Goal: Transaction & Acquisition: Subscribe to service/newsletter

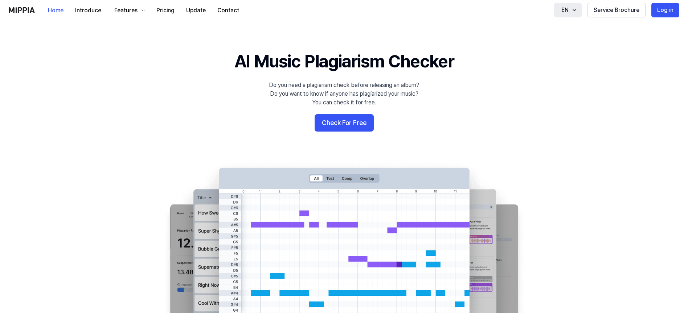
click at [574, 8] on icon "button" at bounding box center [574, 10] width 6 height 6
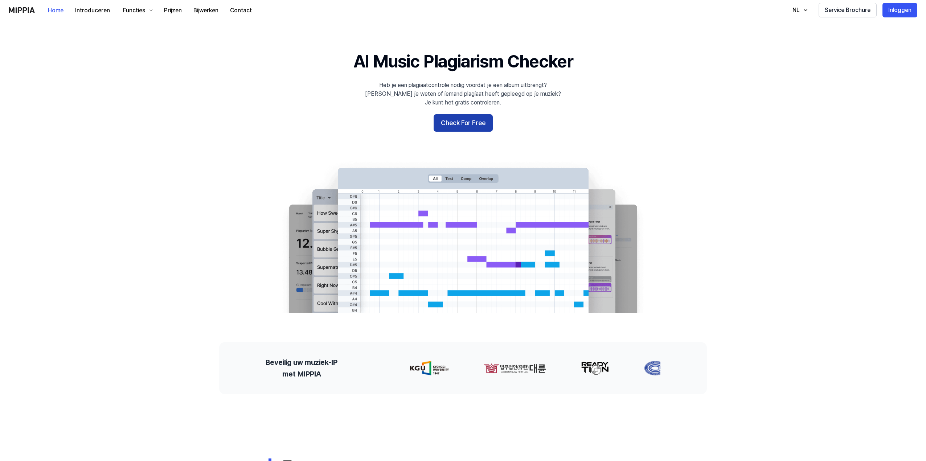
click at [459, 122] on font "Check For Free" at bounding box center [463, 123] width 45 height 8
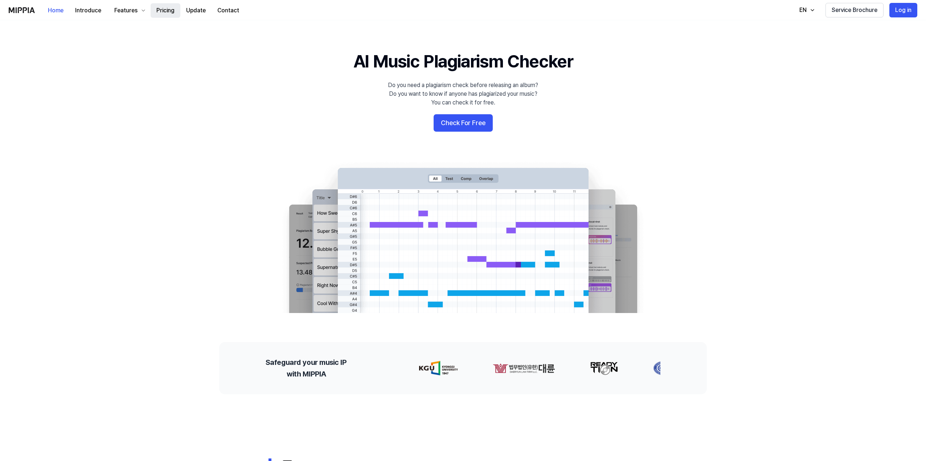
click at [161, 7] on button "Pricing" at bounding box center [166, 10] width 30 height 15
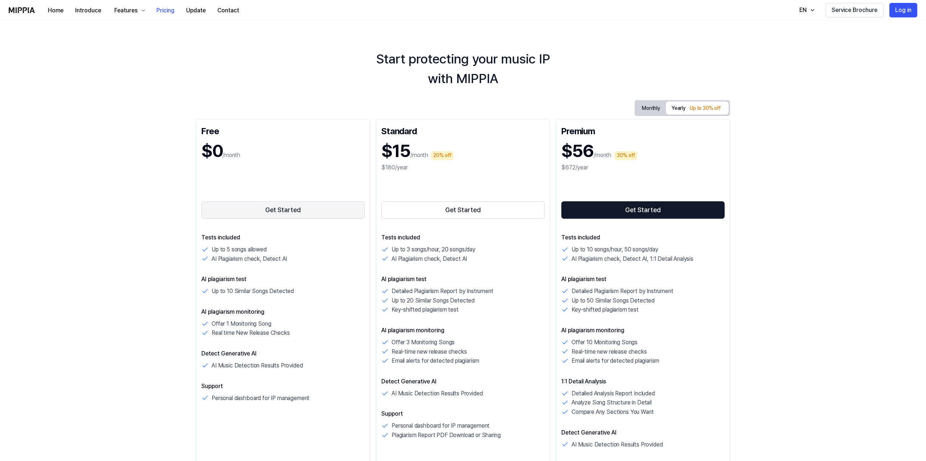
click at [283, 208] on button "Get Started" at bounding box center [282, 209] width 163 height 17
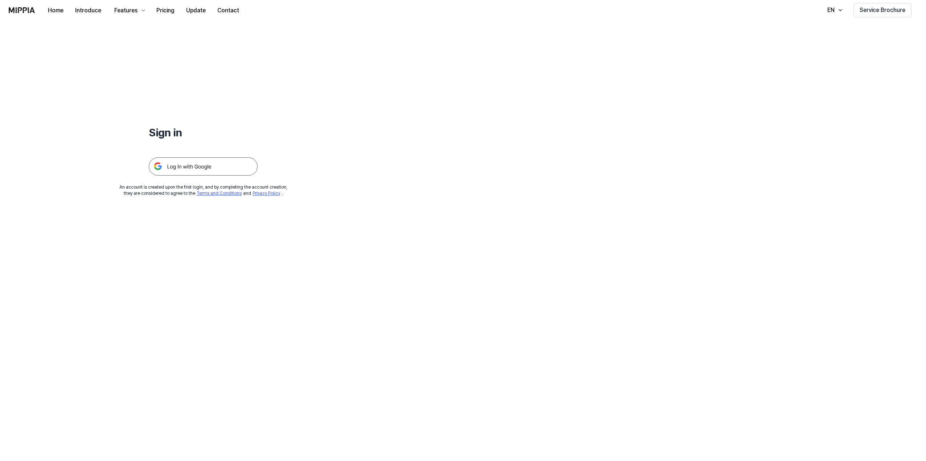
click at [175, 161] on img at bounding box center [203, 166] width 109 height 18
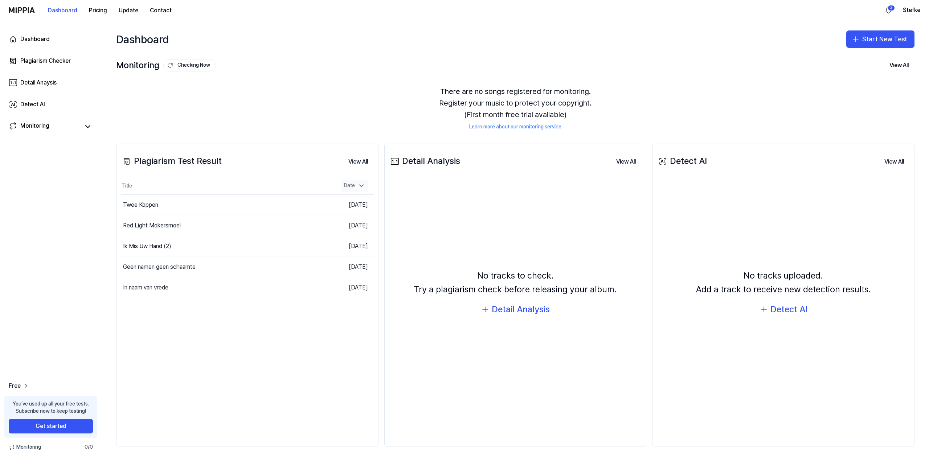
click at [354, 183] on div "Date" at bounding box center [354, 186] width 27 height 12
click at [154, 201] on div "Twee Koppen" at bounding box center [140, 205] width 35 height 9
click at [883, 38] on button "Start New Test" at bounding box center [880, 38] width 68 height 17
click at [859, 55] on button "Plagiarism test" at bounding box center [870, 59] width 81 height 13
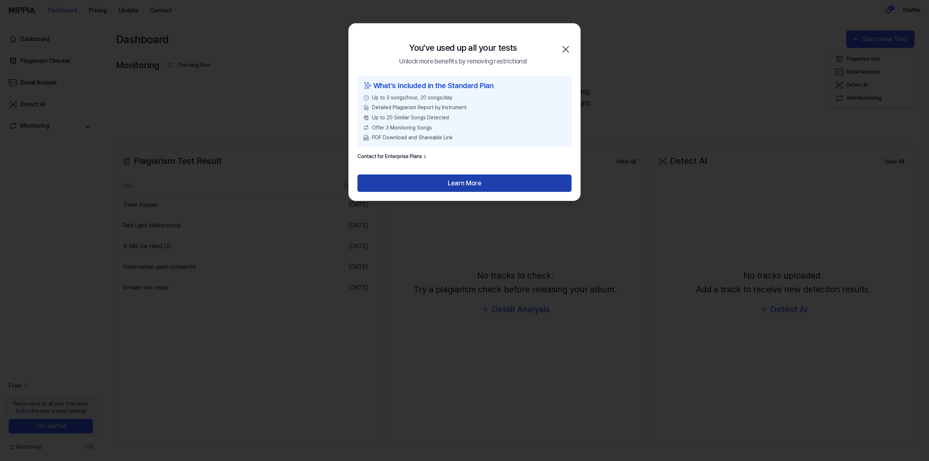
click at [476, 185] on button "Learn More" at bounding box center [464, 182] width 214 height 17
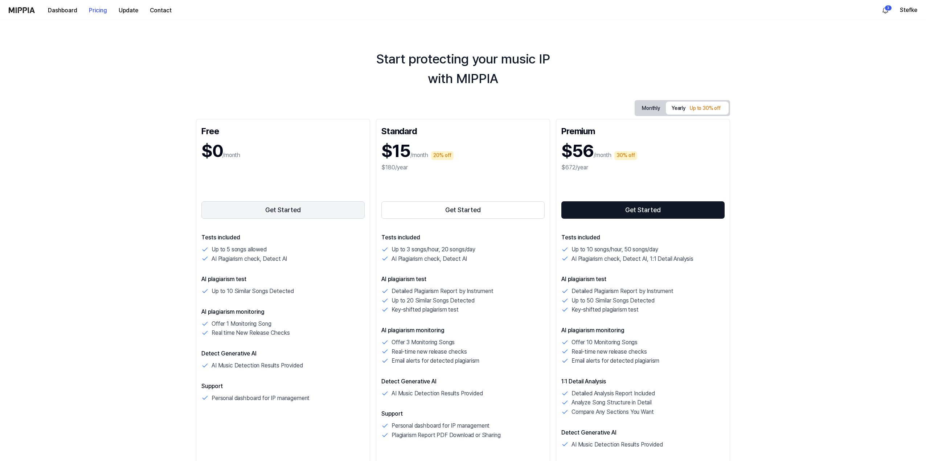
click at [265, 208] on button "Get Started" at bounding box center [282, 209] width 163 height 17
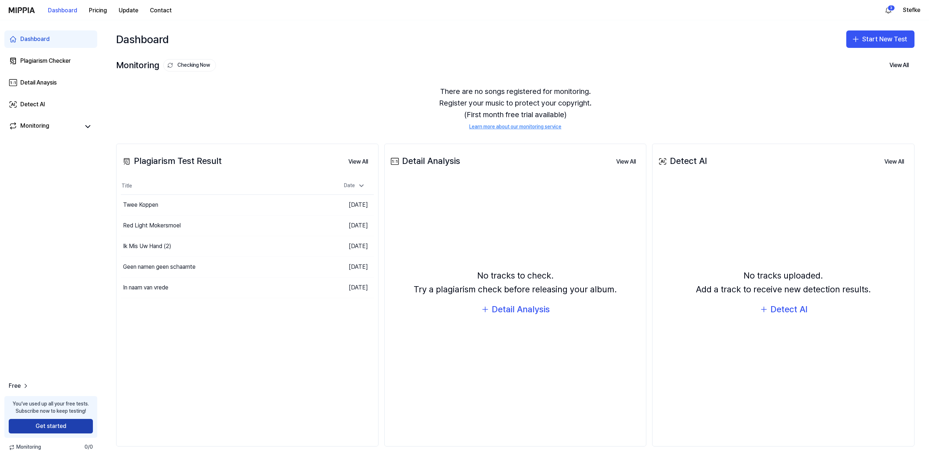
click at [65, 427] on button "Get started" at bounding box center [51, 426] width 84 height 15
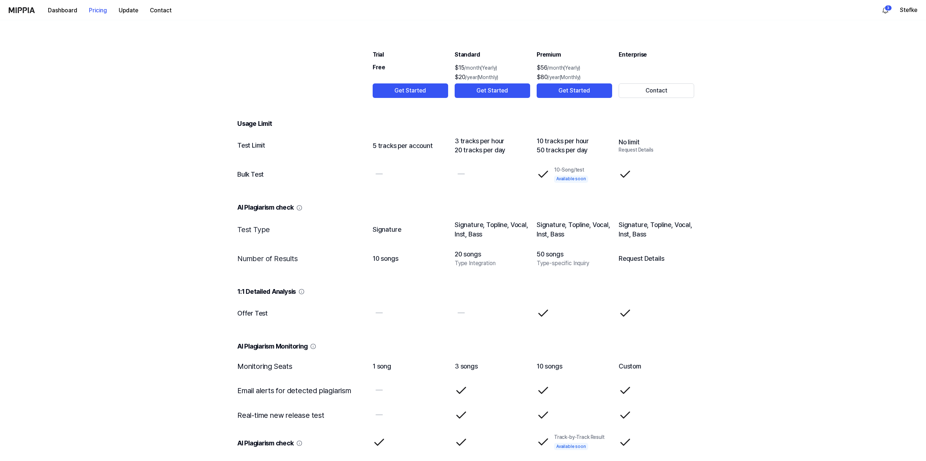
scroll to position [798, 0]
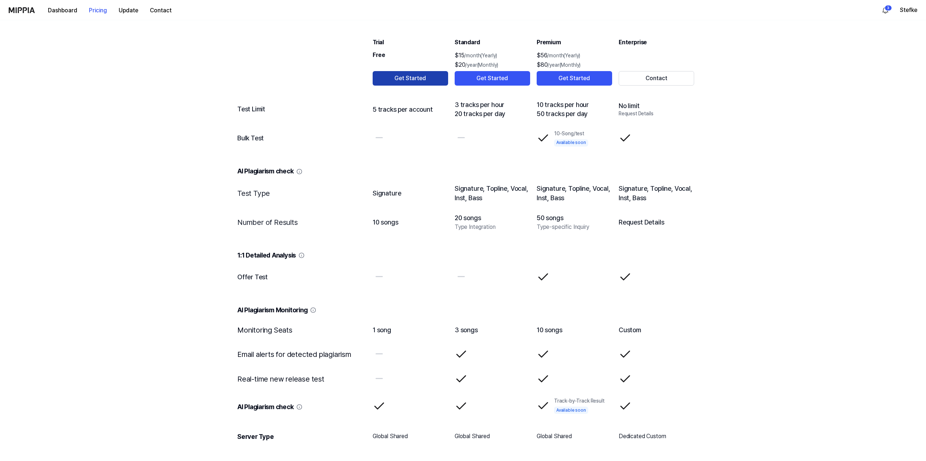
click at [404, 80] on button "Get Started" at bounding box center [410, 78] width 75 height 15
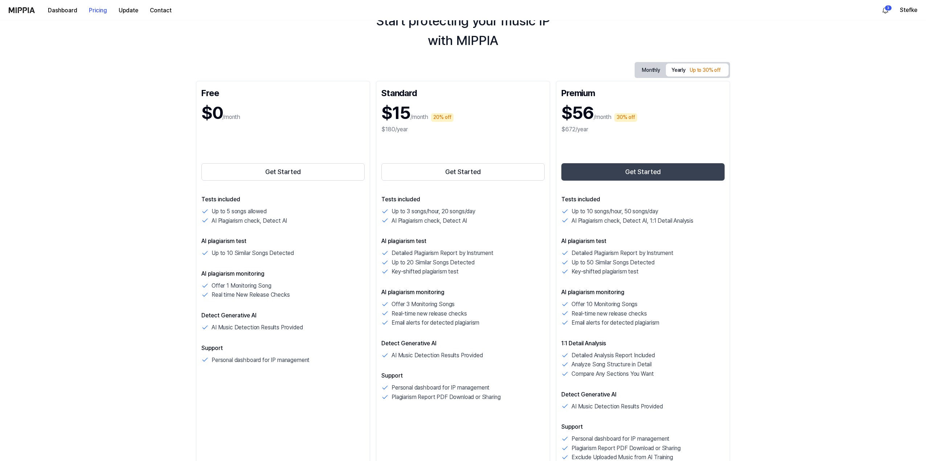
scroll to position [36, 0]
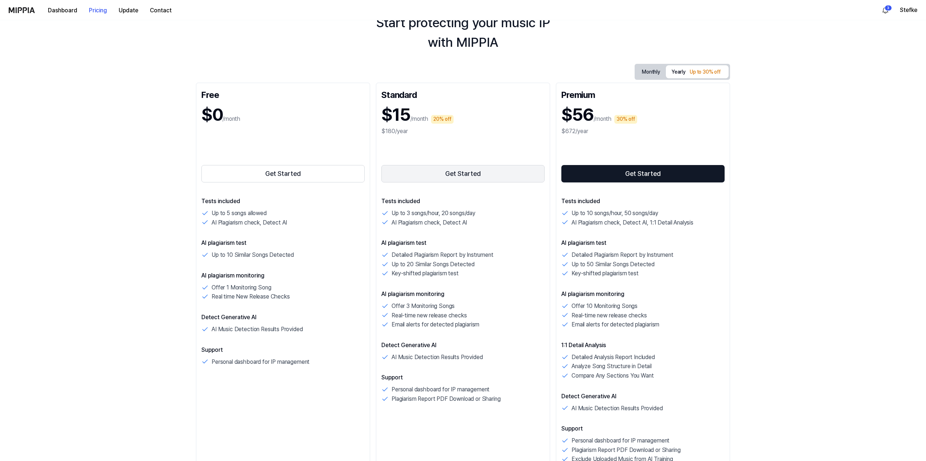
click at [468, 172] on button "Get Started" at bounding box center [462, 173] width 163 height 17
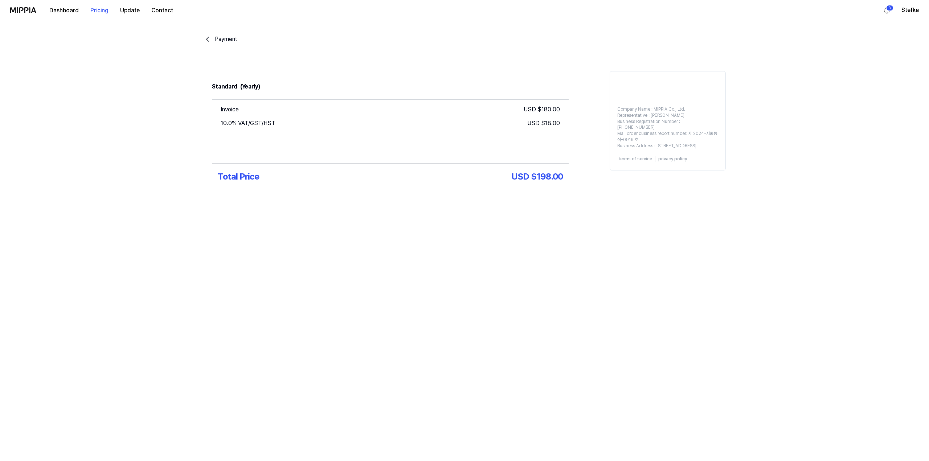
scroll to position [0, 0]
